Goal: Task Accomplishment & Management: Complete application form

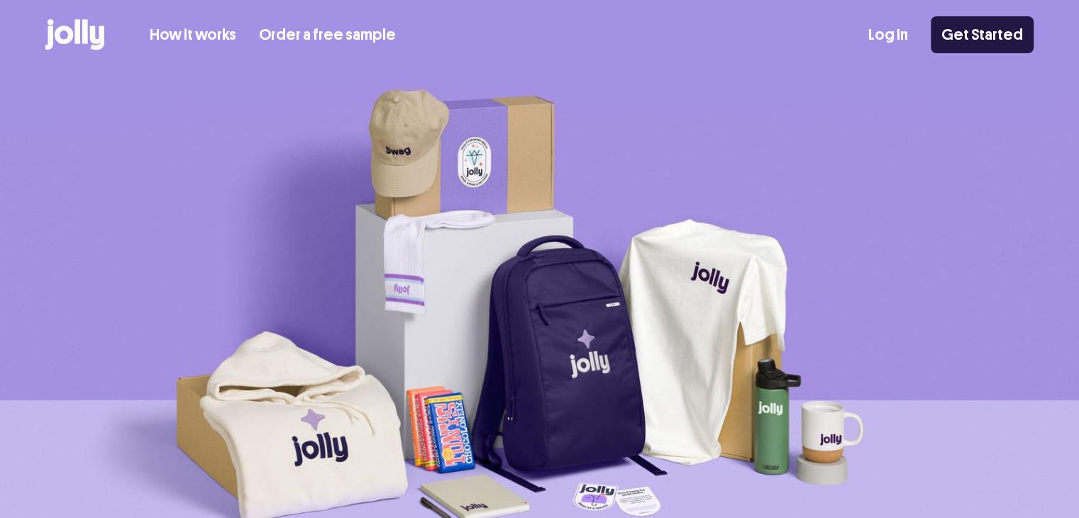
click at [996, 30] on link "Get Started" at bounding box center [982, 34] width 103 height 37
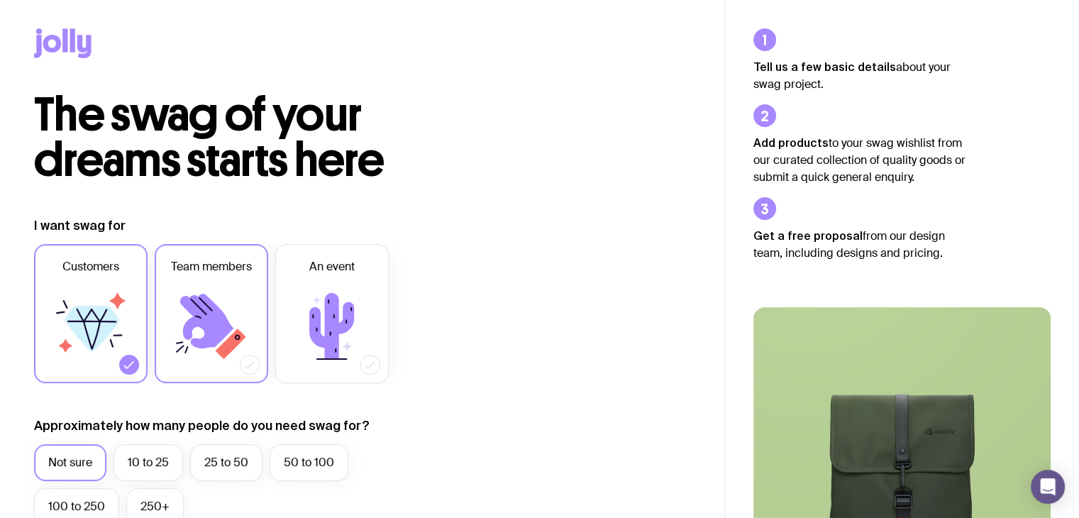
click at [207, 307] on icon at bounding box center [205, 304] width 13 height 13
click at [0, 0] on input "Team members" at bounding box center [0, 0] width 0 height 0
click at [91, 329] on icon at bounding box center [92, 329] width 55 height 46
click at [0, 0] on input "Customers" at bounding box center [0, 0] width 0 height 0
click at [71, 463] on label "Not sure" at bounding box center [70, 462] width 72 height 37
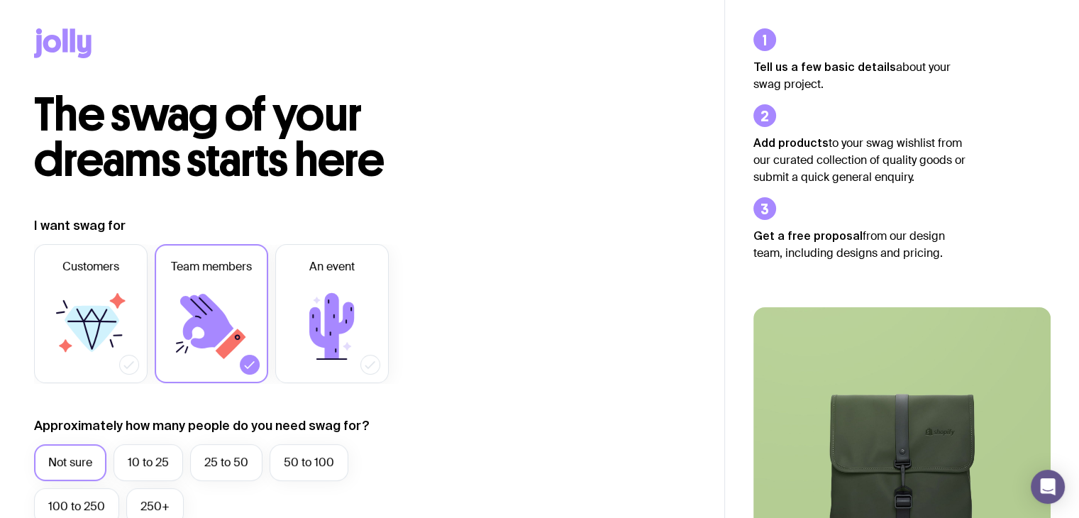
click at [0, 0] on input "Not sure" at bounding box center [0, 0] width 0 height 0
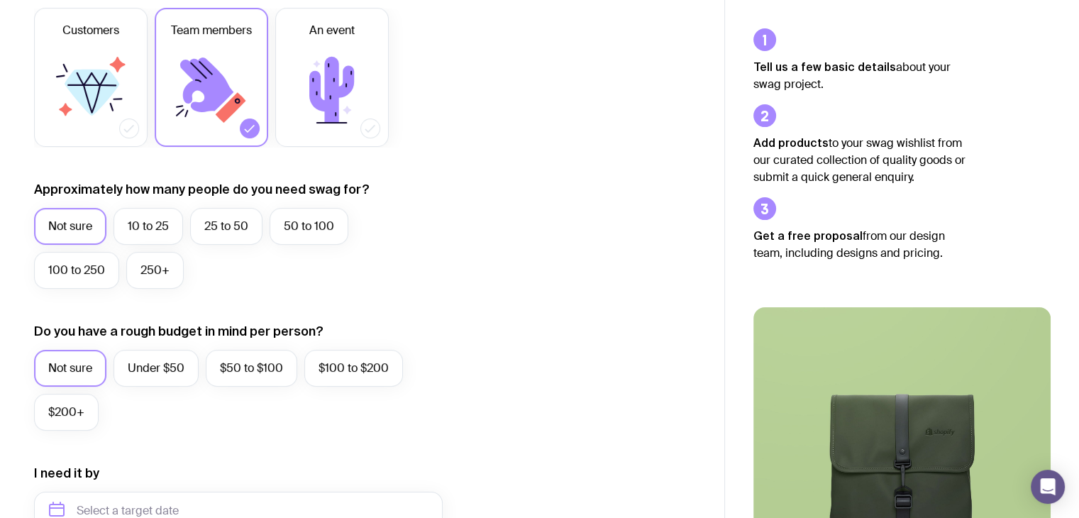
scroll to position [102, 0]
